Goal: Task Accomplishment & Management: Complete application form

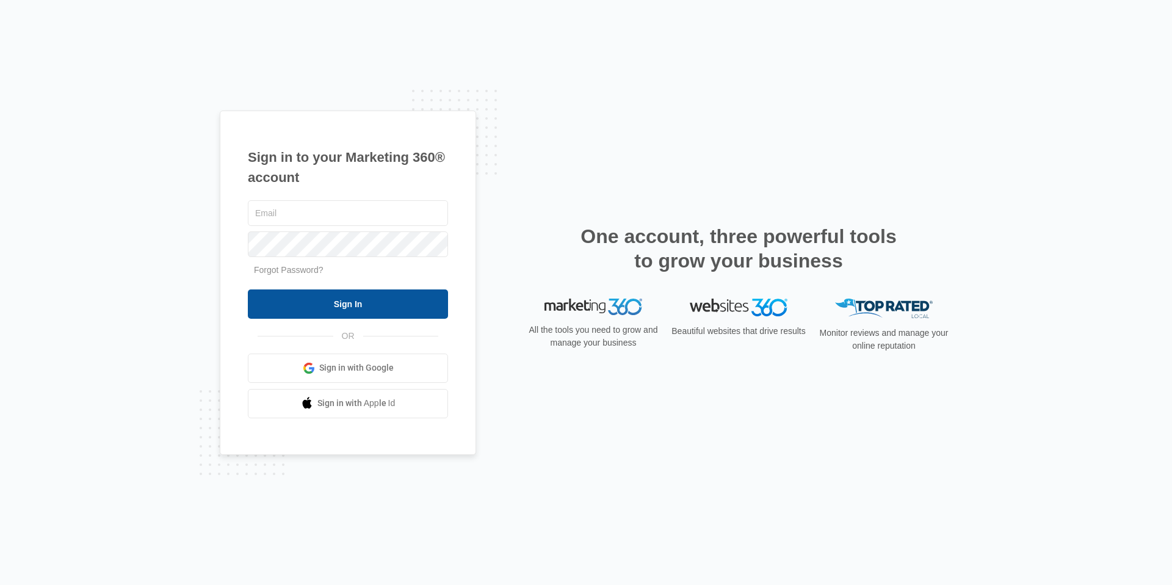
type input "[EMAIL_ADDRESS][DOMAIN_NAME]"
click at [376, 311] on input "Sign In" at bounding box center [348, 303] width 200 height 29
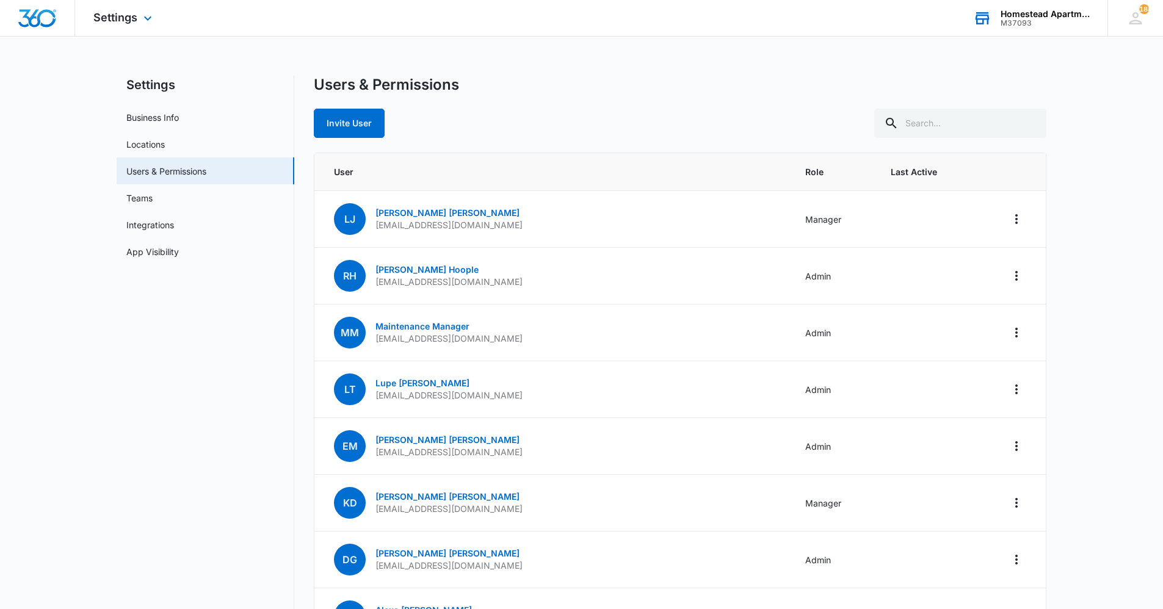
click at [1047, 22] on div "M37093" at bounding box center [1045, 23] width 89 height 9
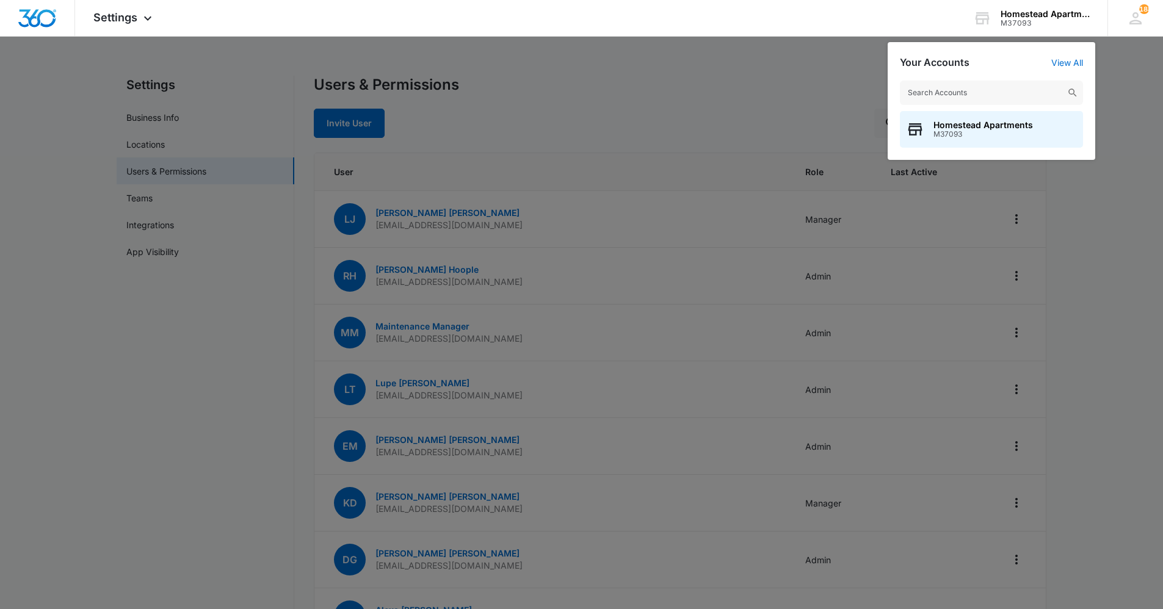
click at [813, 92] on div at bounding box center [581, 304] width 1163 height 609
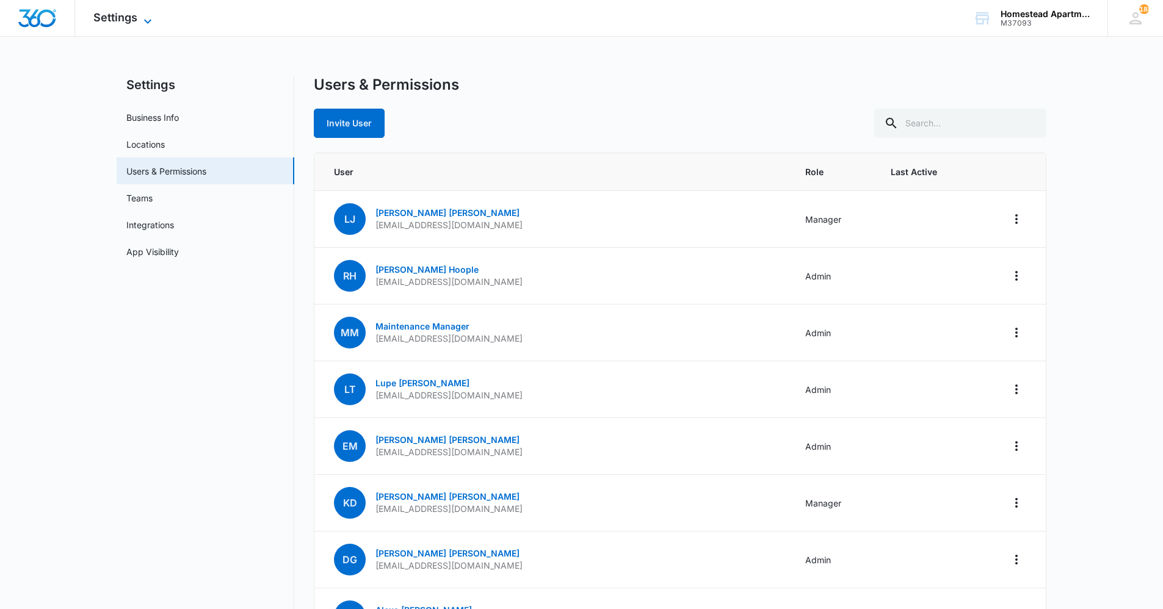
click at [145, 18] on icon at bounding box center [147, 21] width 15 height 15
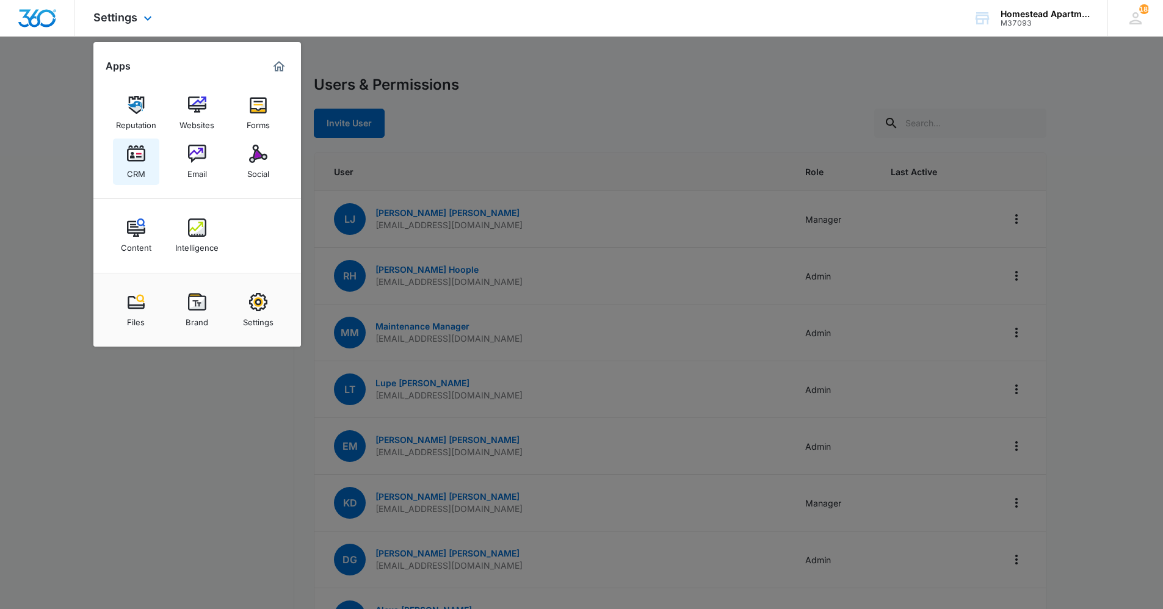
click at [145, 157] on img at bounding box center [136, 154] width 18 height 18
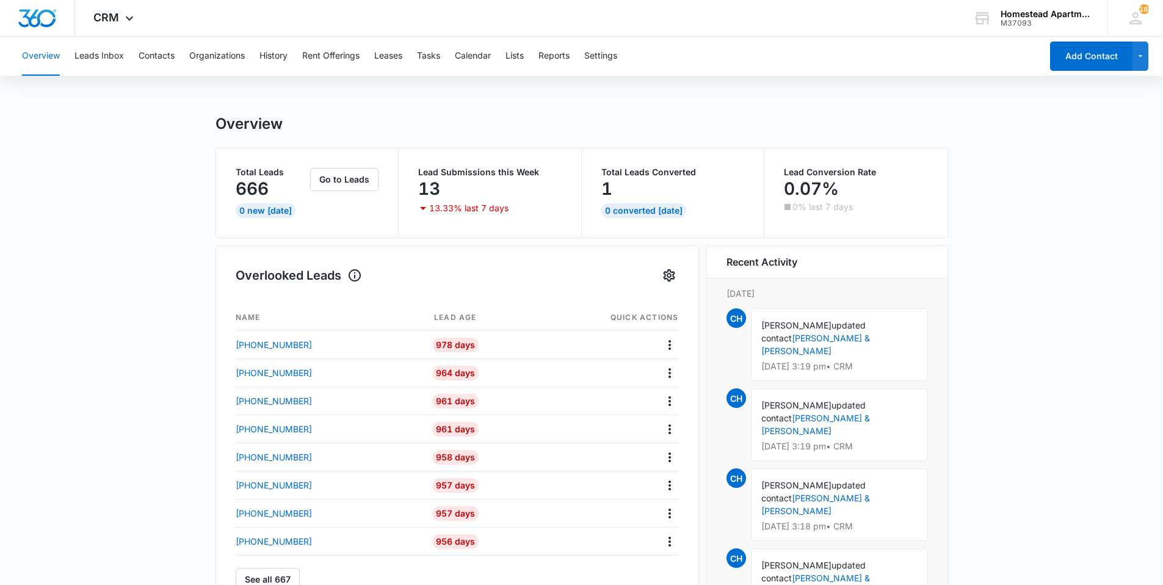
click at [418, 60] on div "Overview Leads Inbox Contacts Organizations History Rent Offerings Leases Tasks…" at bounding box center [528, 56] width 1027 height 39
click at [440, 60] on button "Tasks" at bounding box center [428, 56] width 23 height 39
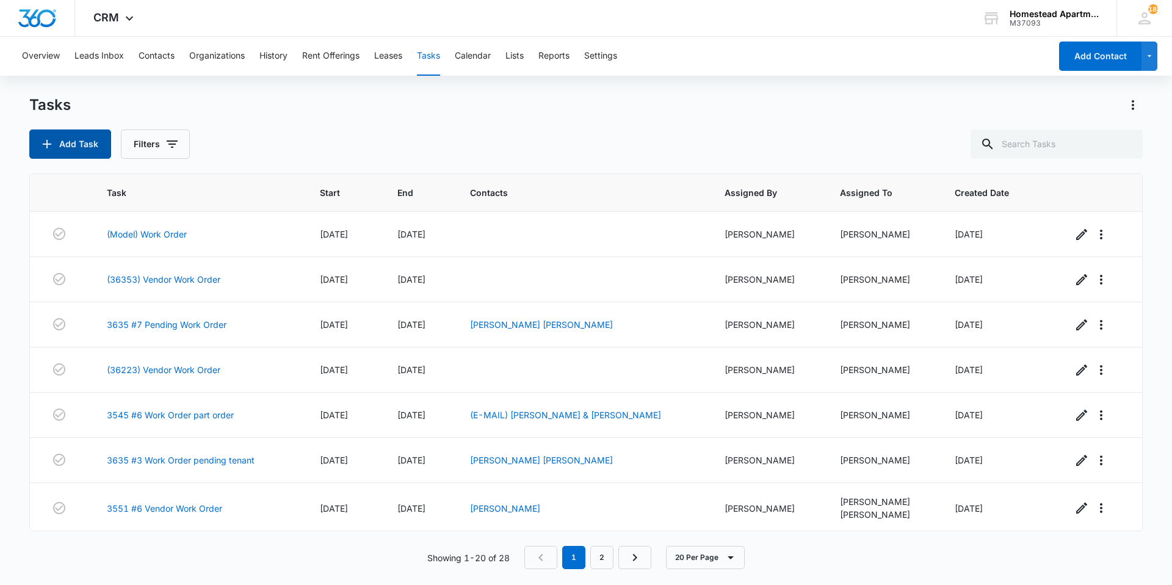
click at [63, 145] on button "Add Task" at bounding box center [70, 143] width 82 height 29
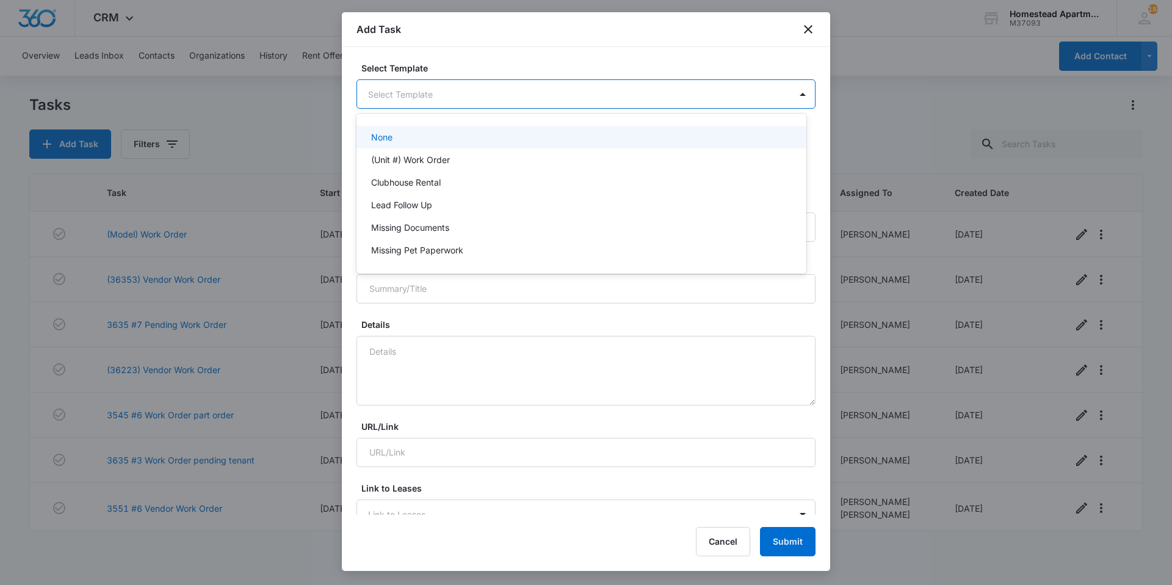
click at [515, 88] on body "CRM Apps Reputation Websites Forms CRM Email Social Content Intelligence Files …" at bounding box center [586, 292] width 1172 height 585
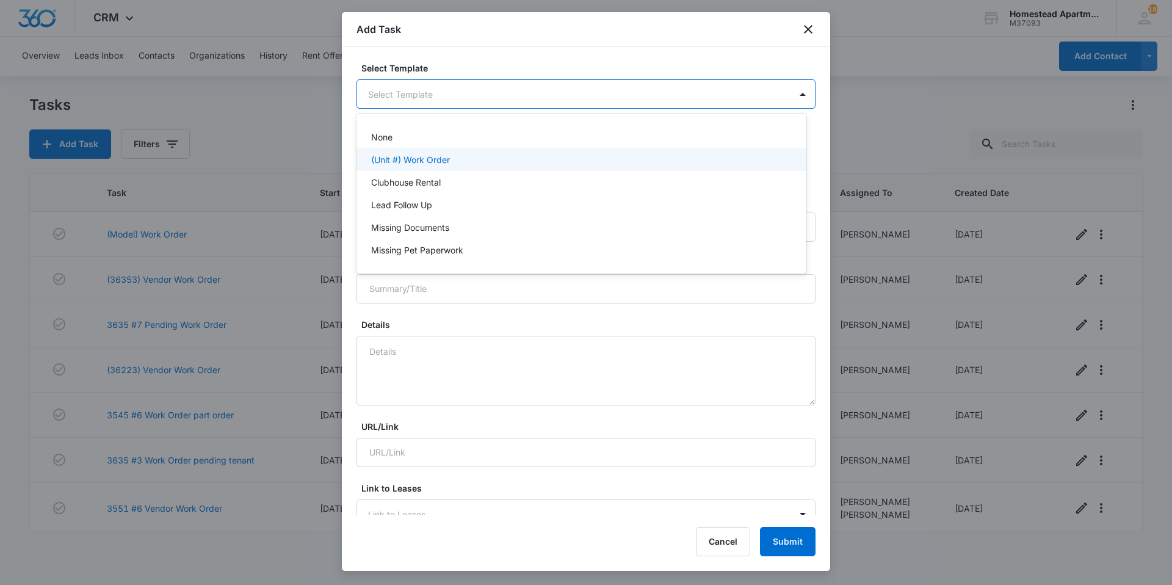
click at [456, 156] on div "(Unit #) Work Order" at bounding box center [580, 159] width 418 height 13
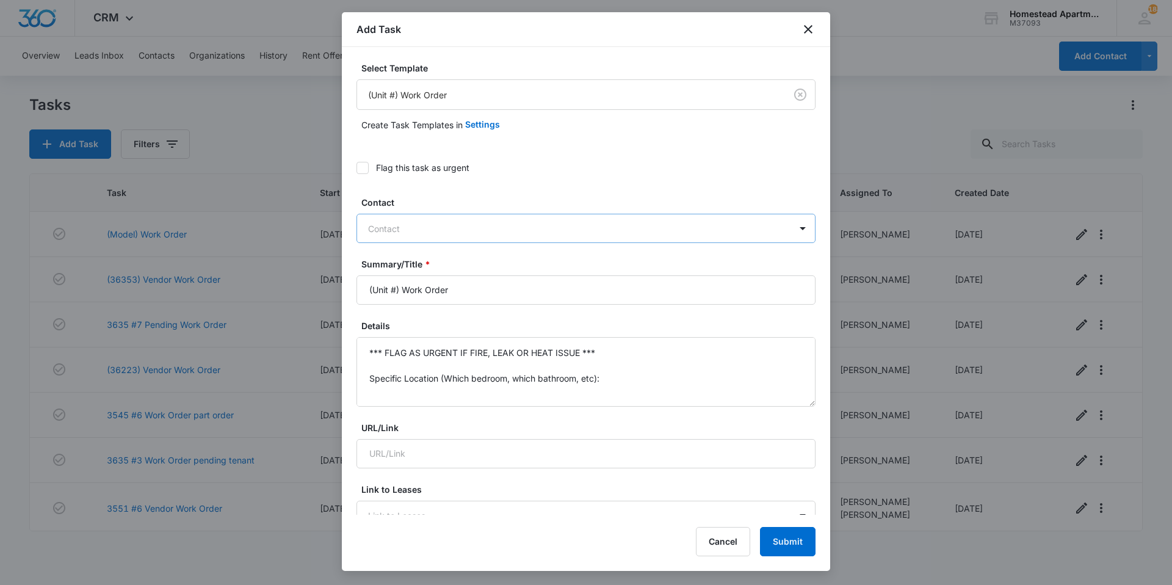
click at [419, 223] on div at bounding box center [578, 228] width 421 height 15
click at [366, 172] on icon at bounding box center [362, 167] width 11 height 11
click at [357, 168] on input "Flag this task as urgent" at bounding box center [357, 168] width 0 height 0
drag, startPoint x: 459, startPoint y: 288, endPoint x: 355, endPoint y: 294, distance: 104.0
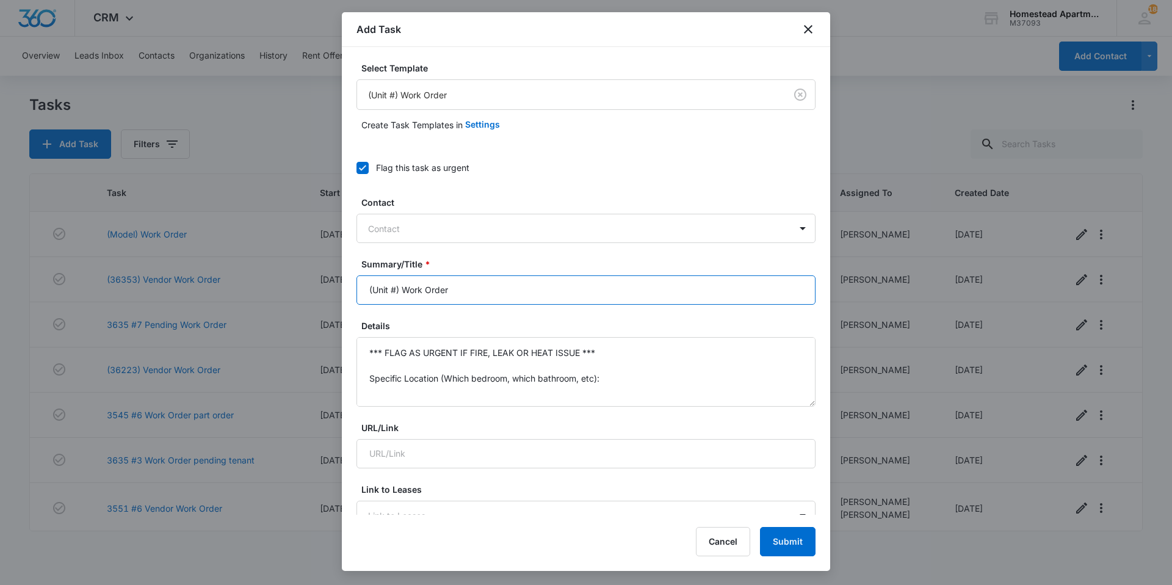
click at [355, 294] on div "Select Template (Unit #) Work Order Create Task Templates in Settings Flag this…" at bounding box center [586, 281] width 488 height 468
type input "3543 #8 W/D install- Work Order"
drag, startPoint x: 369, startPoint y: 350, endPoint x: 634, endPoint y: 454, distance: 284.4
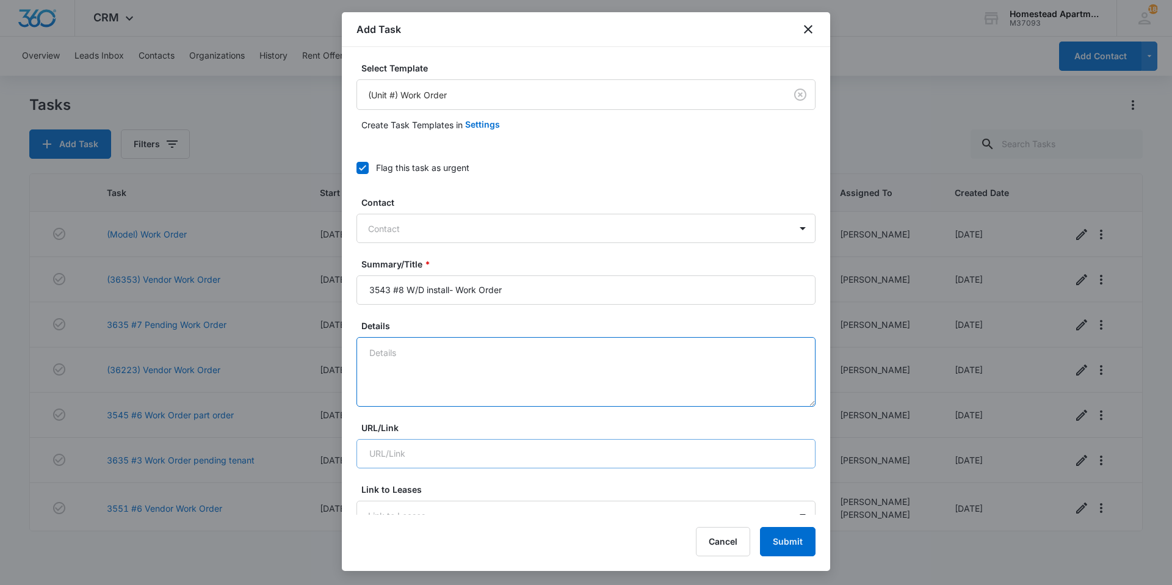
scroll to position [0, 0]
type textarea "J"
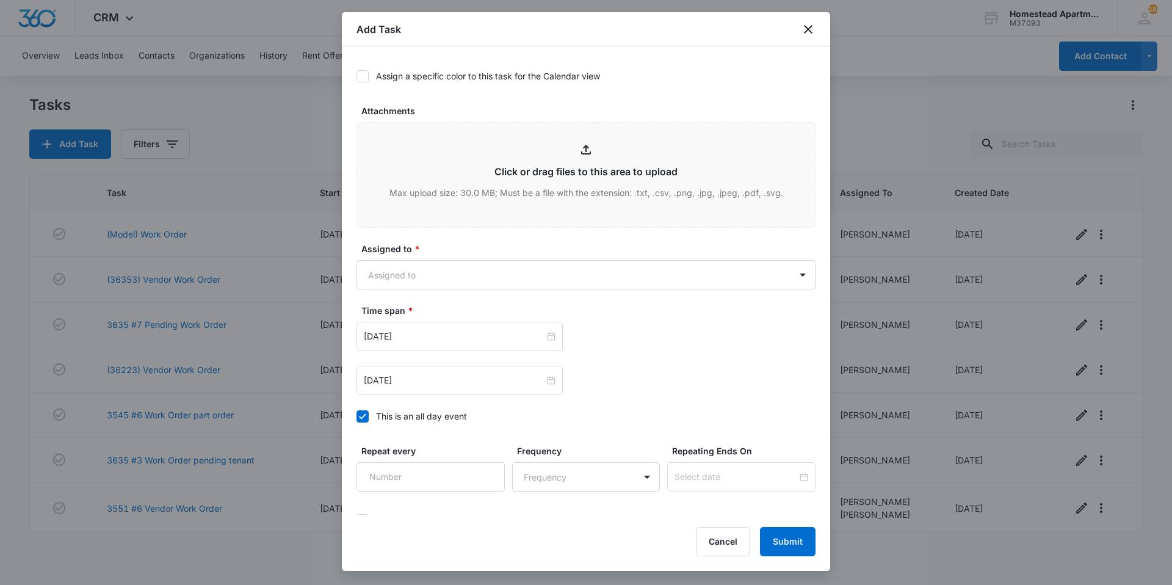
scroll to position [660, 0]
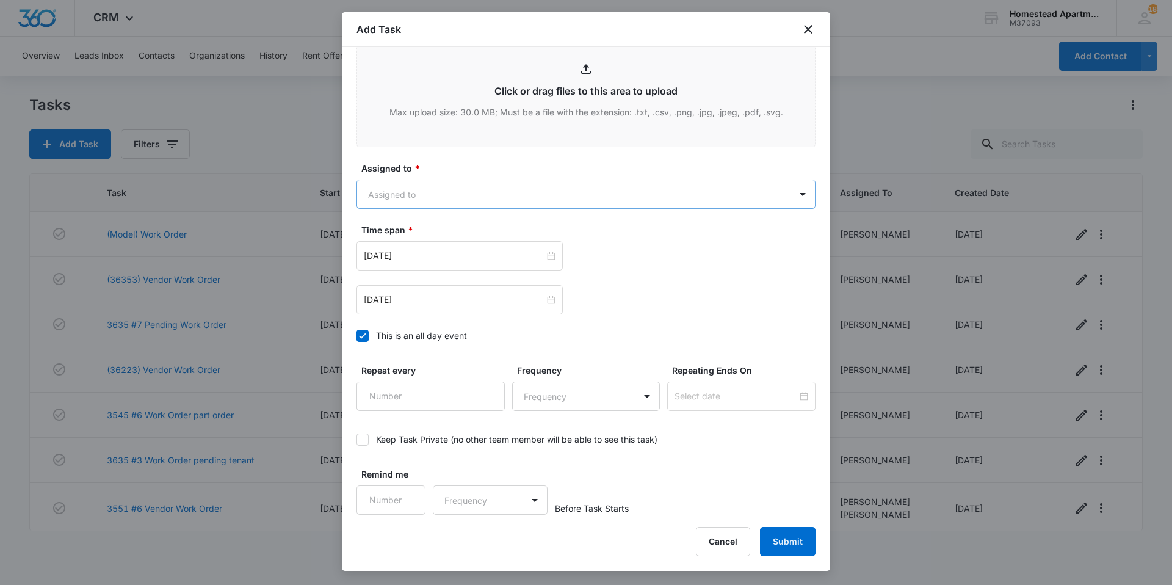
type textarea "Please make sure W/D is in unit and clean."
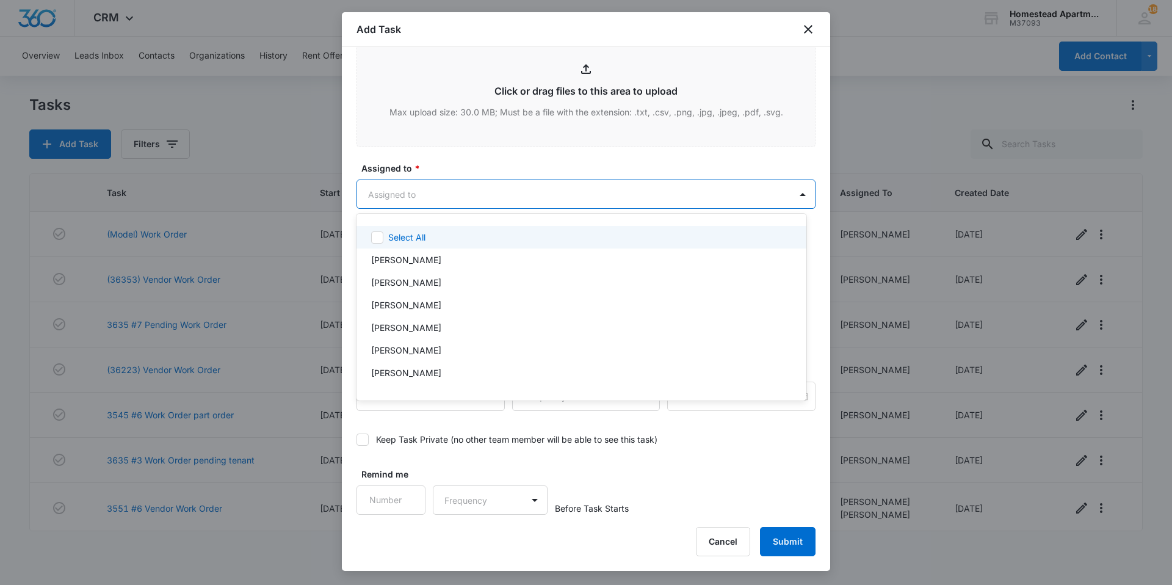
click at [406, 194] on body "CRM Apps Reputation Websites Forms CRM Email Social Content Intelligence Files …" at bounding box center [586, 292] width 1172 height 585
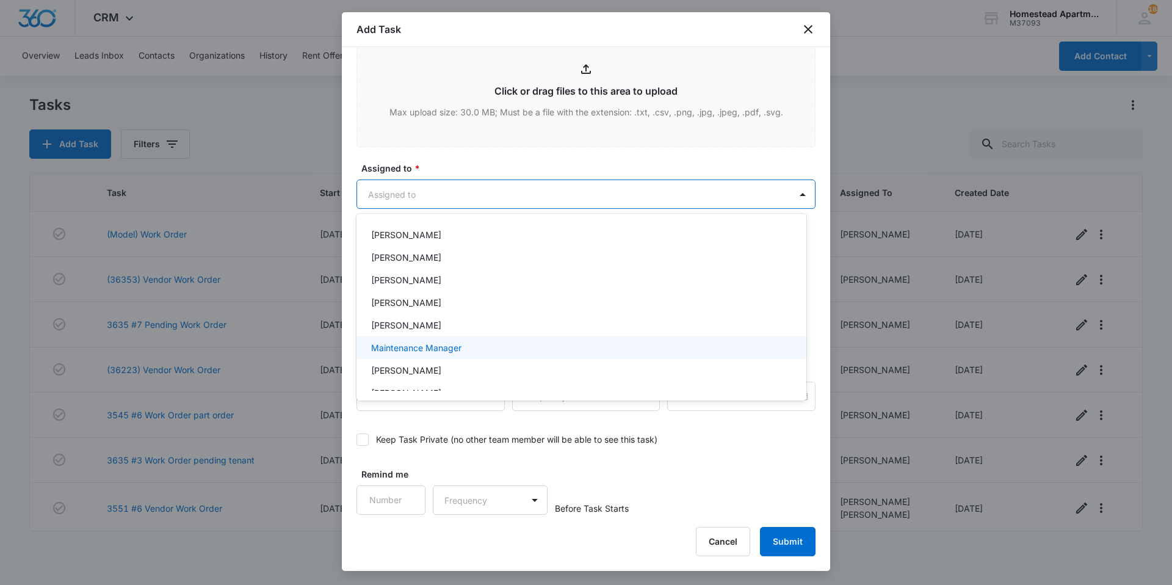
scroll to position [199, 0]
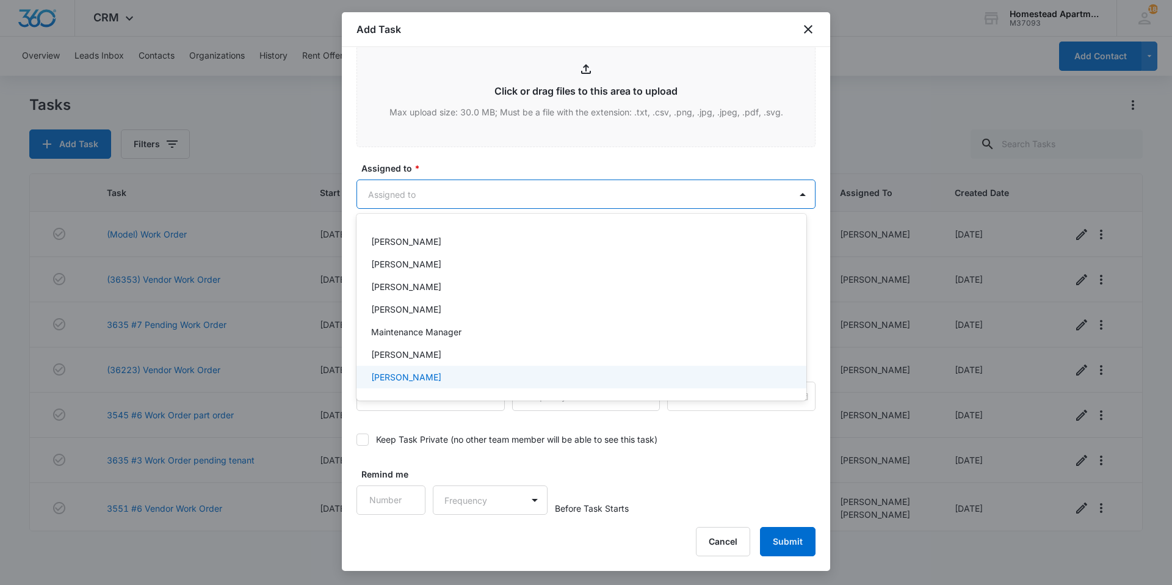
click at [387, 376] on p "[PERSON_NAME]" at bounding box center [406, 377] width 70 height 13
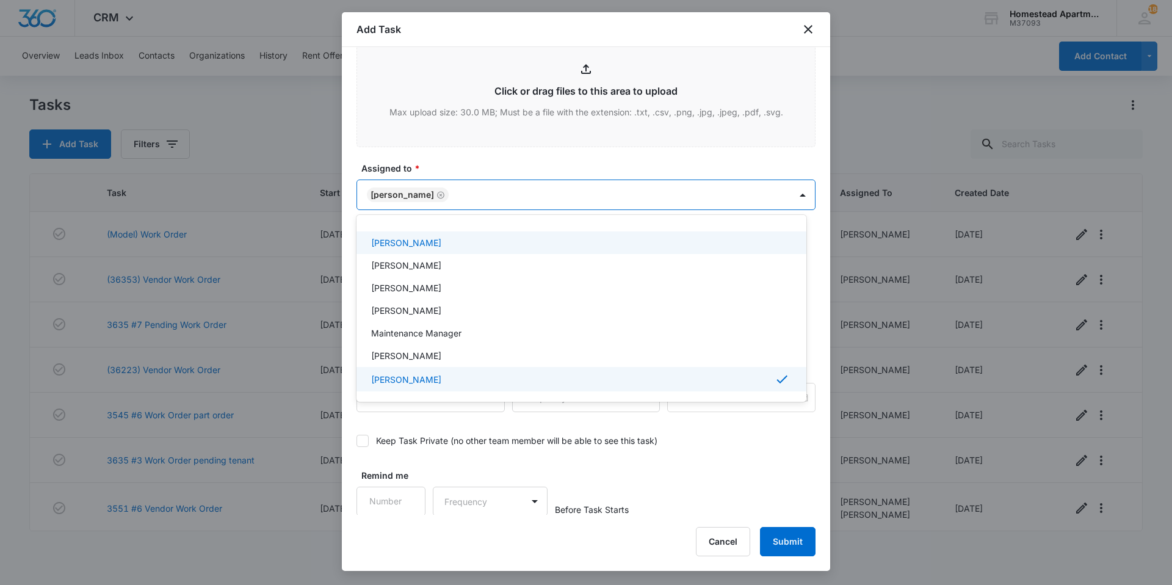
click at [456, 158] on div at bounding box center [586, 292] width 1172 height 585
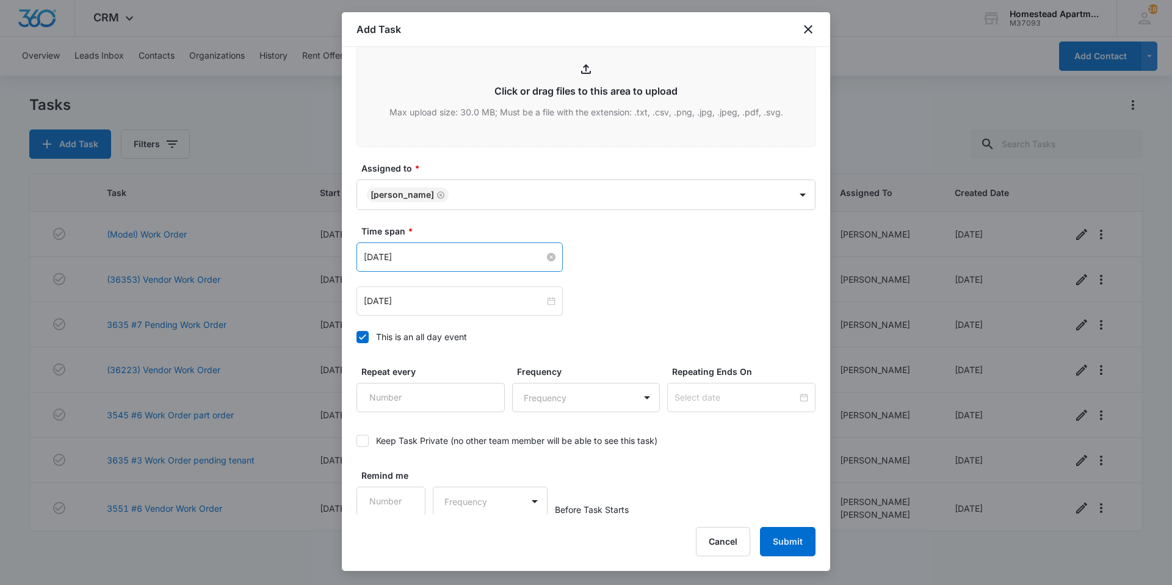
click at [447, 260] on input "Feb 20, 2023" at bounding box center [454, 256] width 181 height 13
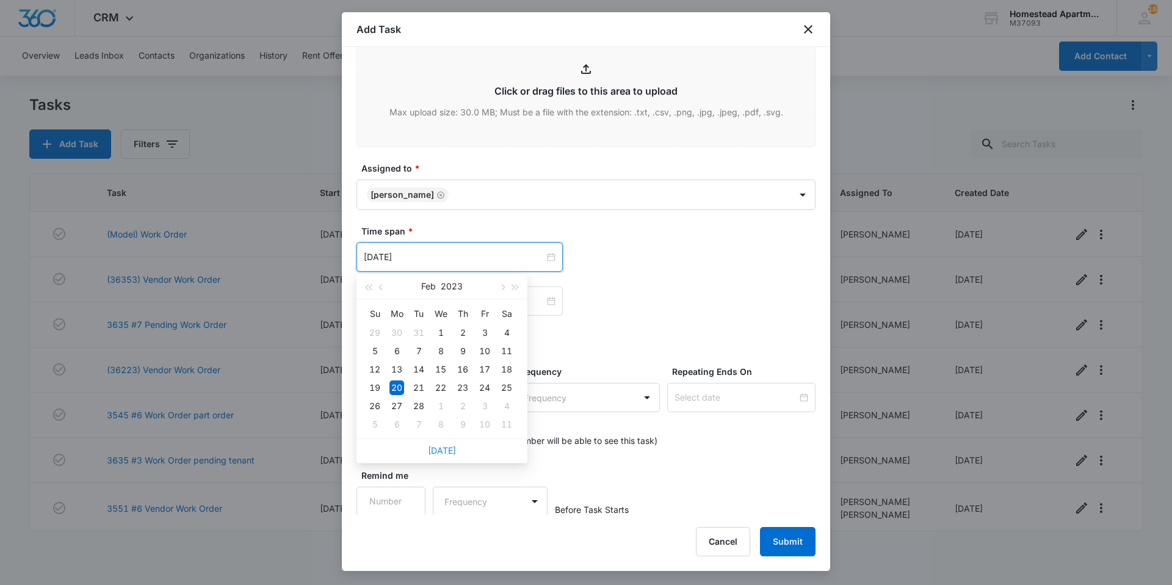
click at [436, 449] on link "Today" at bounding box center [442, 450] width 28 height 10
type input "Sep 10, 2025"
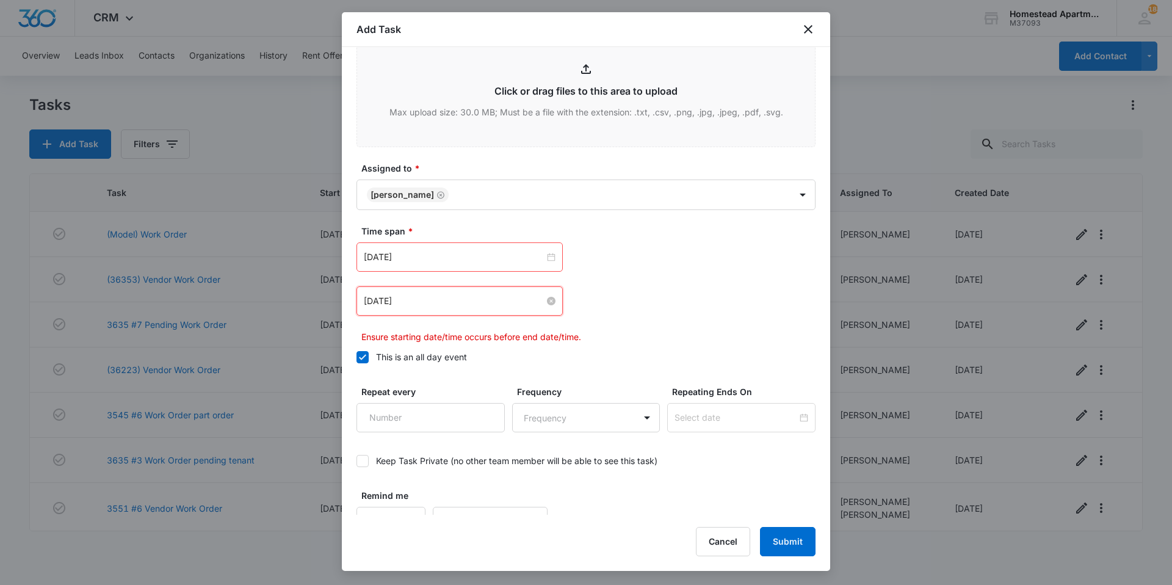
click at [424, 299] on input "Feb 20, 2023" at bounding box center [454, 300] width 181 height 13
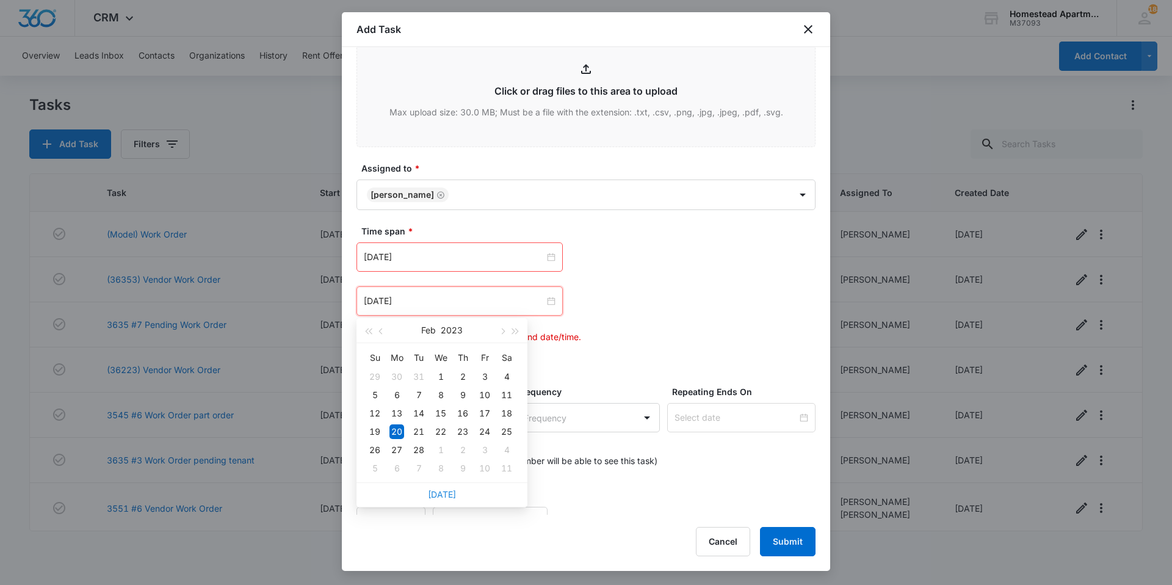
click at [448, 493] on link "Today" at bounding box center [442, 494] width 28 height 10
type input "Sep 10, 2025"
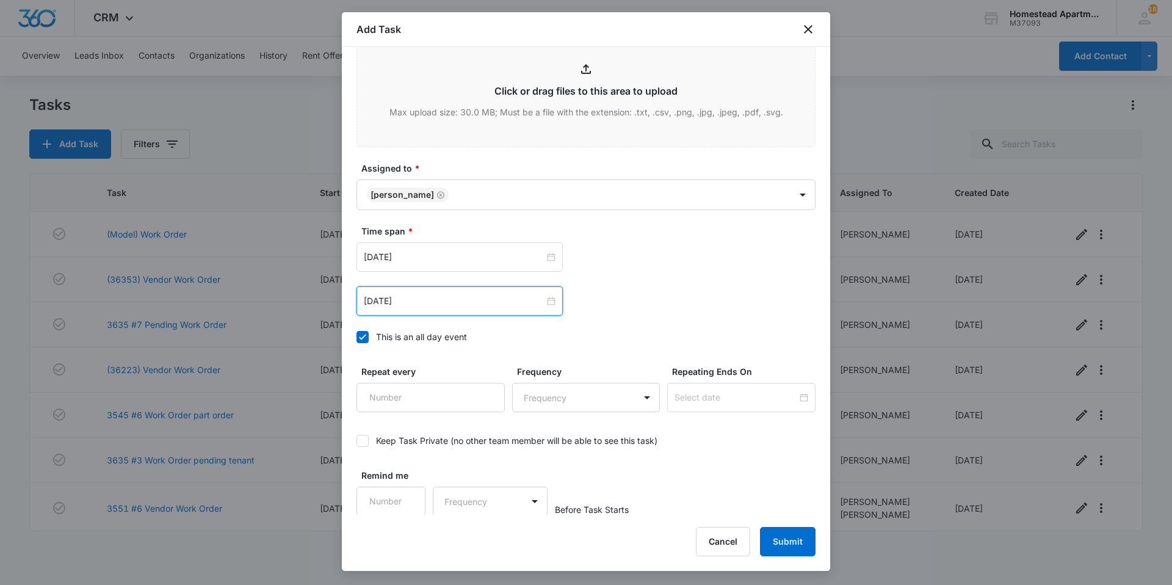
click at [639, 319] on div "Time span * Sep 10, 2025 Sep 2025 Su Mo Tu We Th Fr Sa 31 1 2 3 4 5 6 7 8 9 10 …" at bounding box center [586, 288] width 459 height 126
click at [769, 540] on button "Submit" at bounding box center [788, 541] width 56 height 29
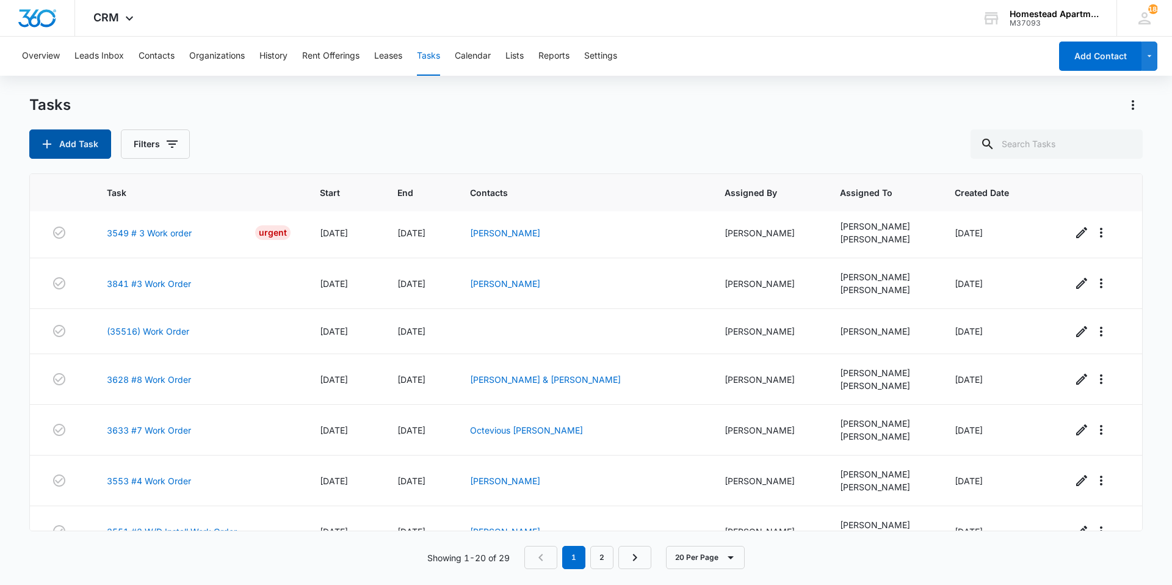
scroll to position [488, 0]
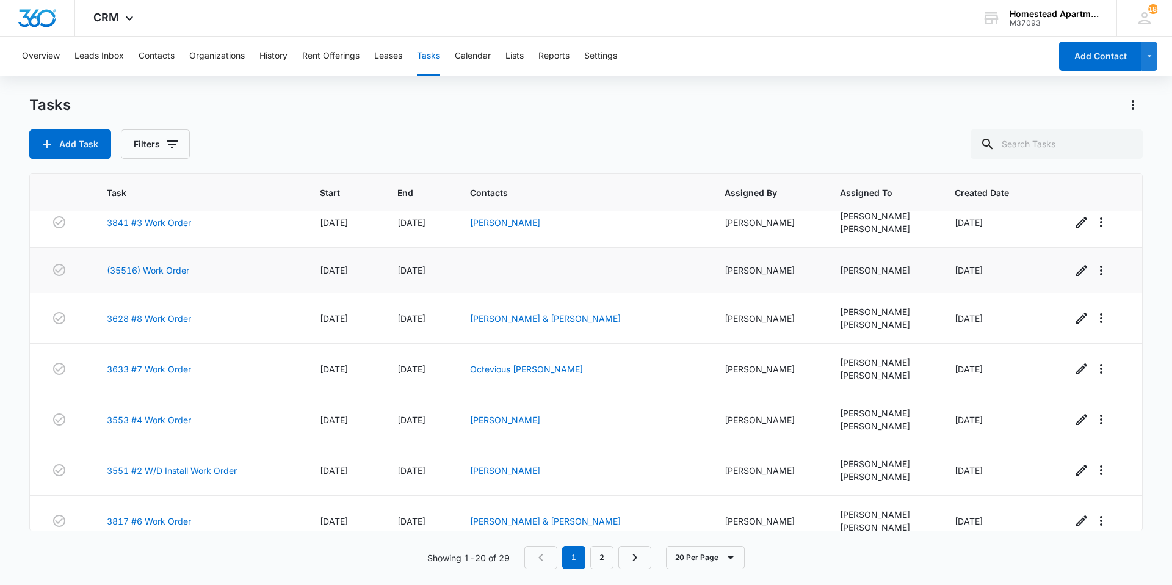
click at [170, 277] on td "(35516) Work Order" at bounding box center [198, 270] width 213 height 45
click at [181, 270] on link "(35516) Work Order" at bounding box center [148, 270] width 82 height 13
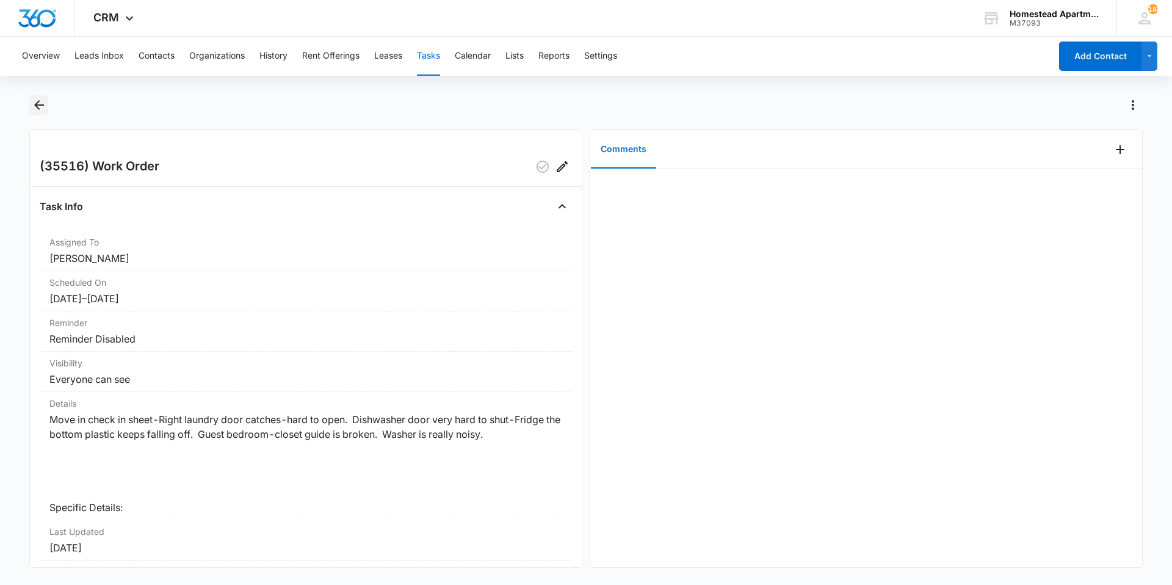
click at [40, 99] on icon "Back" at bounding box center [39, 105] width 15 height 15
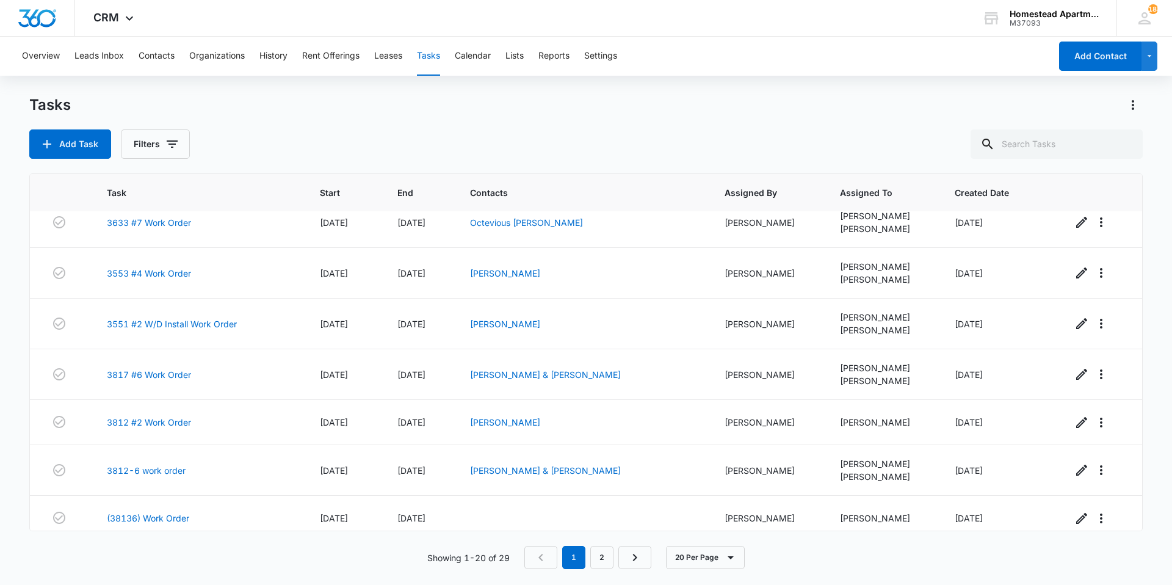
scroll to position [645, 0]
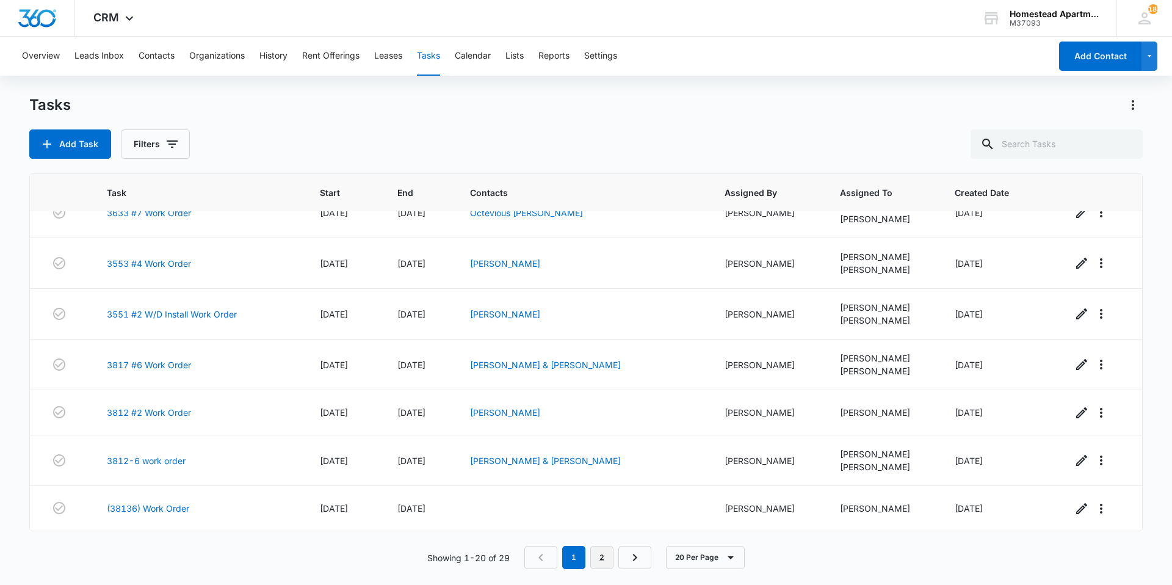
click at [607, 558] on link "2" at bounding box center [601, 557] width 23 height 23
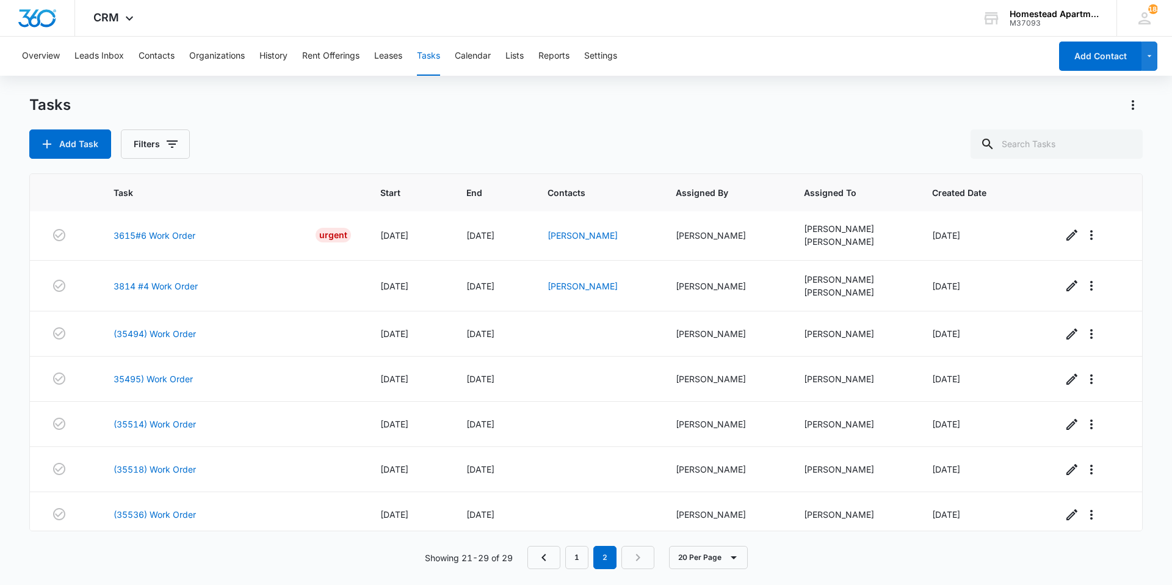
scroll to position [0, 0]
click at [151, 236] on link "3615#6 Work Order" at bounding box center [155, 237] width 82 height 13
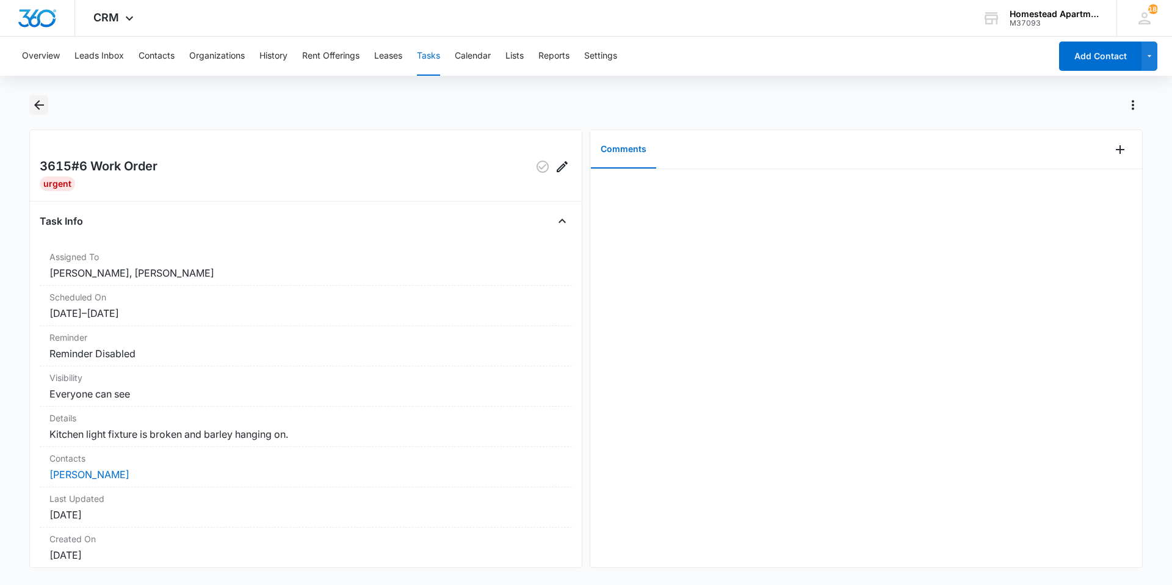
click at [38, 105] on icon "Back" at bounding box center [39, 105] width 10 height 10
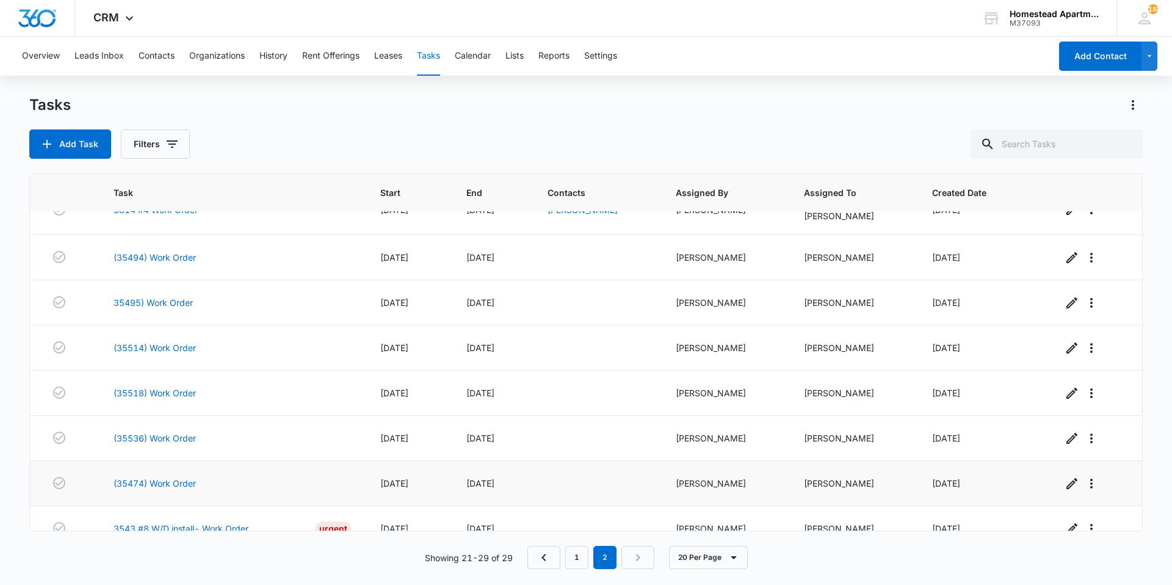
scroll to position [98, 0]
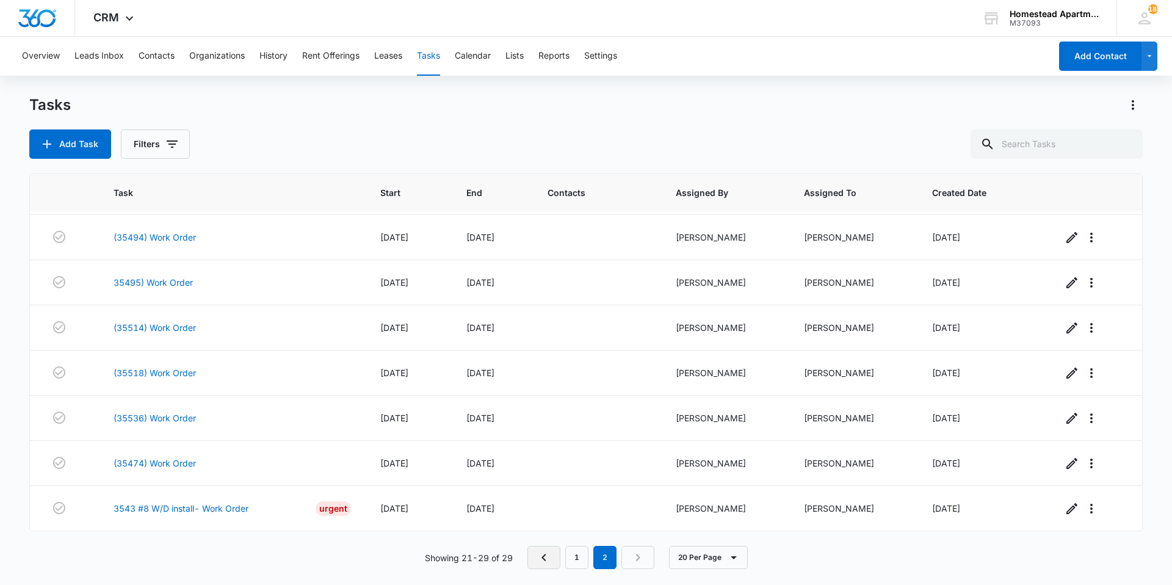
click at [533, 565] on link "Previous Page" at bounding box center [544, 557] width 33 height 23
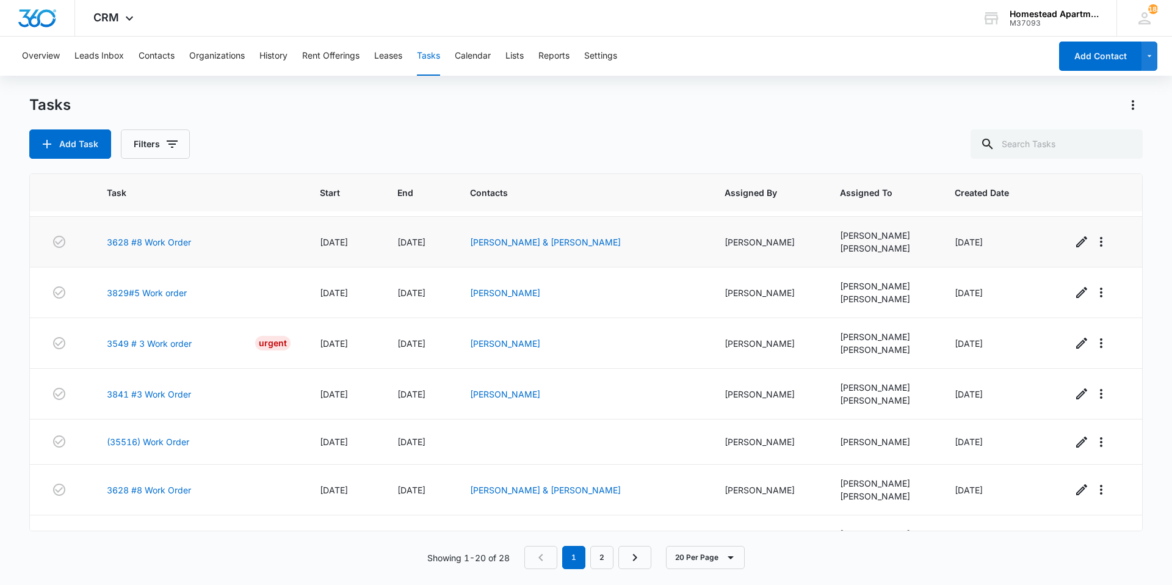
scroll to position [278, 0]
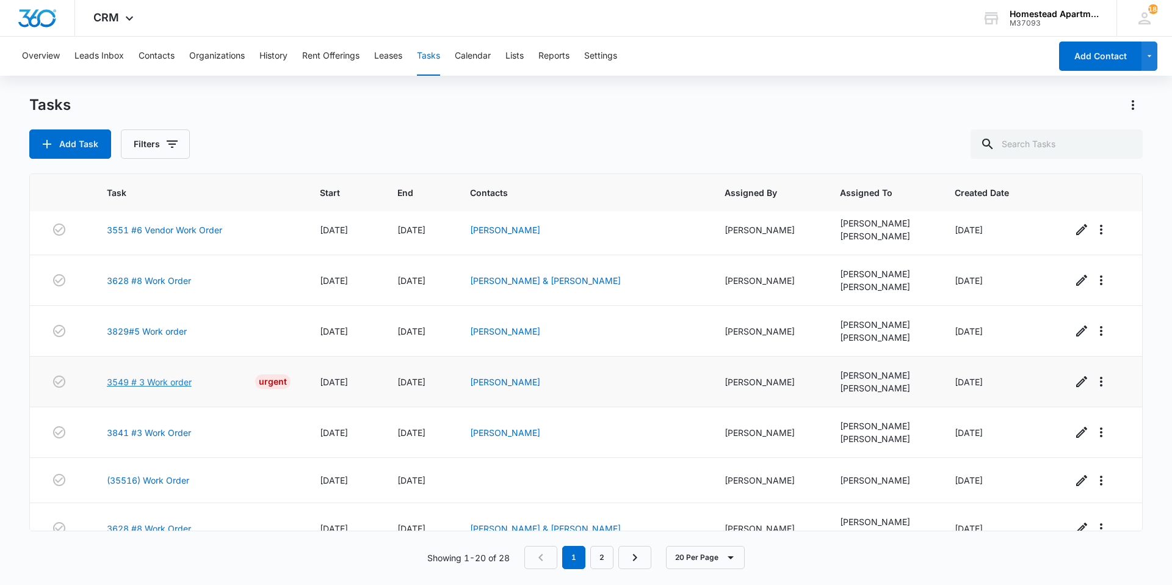
click at [170, 387] on link "3549 # 3 Work order" at bounding box center [149, 382] width 85 height 13
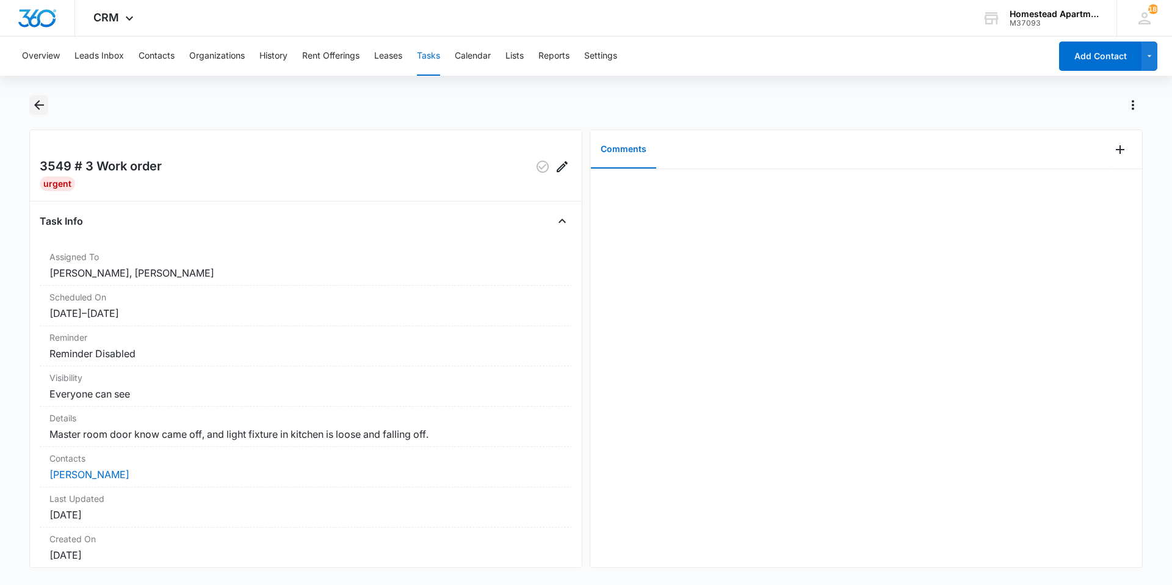
click at [34, 105] on icon "Back" at bounding box center [39, 105] width 15 height 15
